Goal: Find specific page/section: Find specific page/section

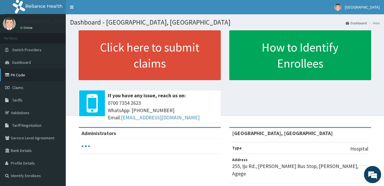
click at [27, 75] on link "PA Code" at bounding box center [33, 75] width 66 height 13
click at [19, 74] on link "PA Code" at bounding box center [33, 75] width 66 height 13
click at [20, 72] on link "PA Code" at bounding box center [33, 75] width 66 height 13
